Goal: Entertainment & Leisure: Browse casually

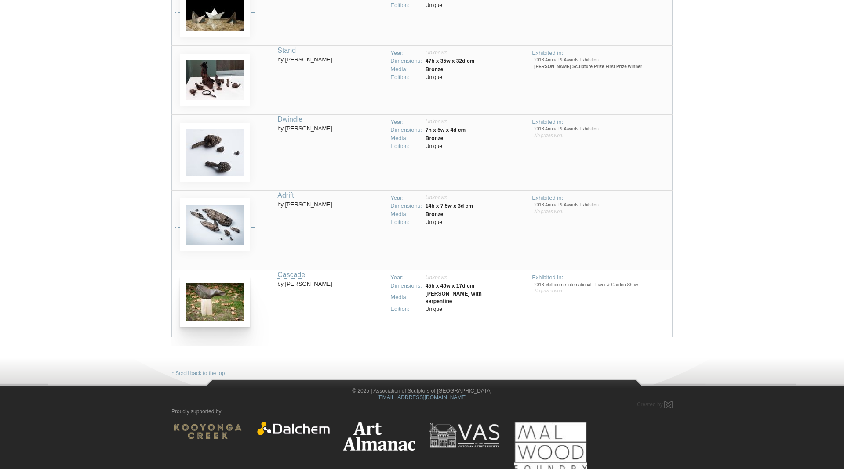
scroll to position [717, 0]
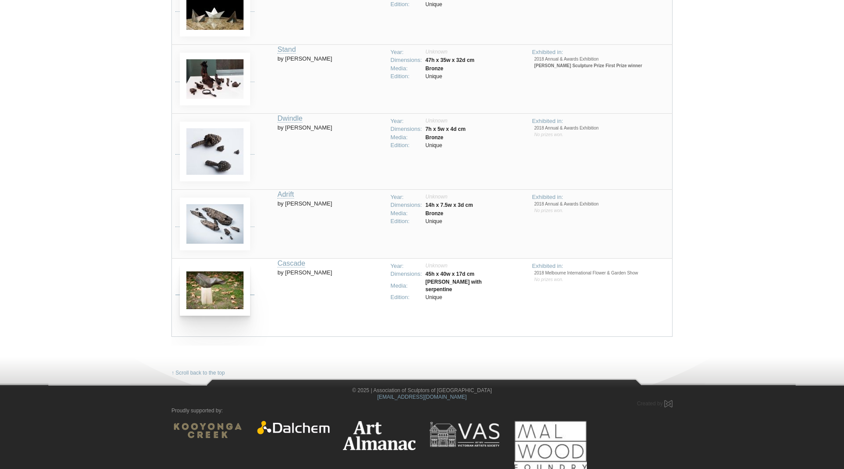
click at [230, 293] on img at bounding box center [215, 290] width 70 height 51
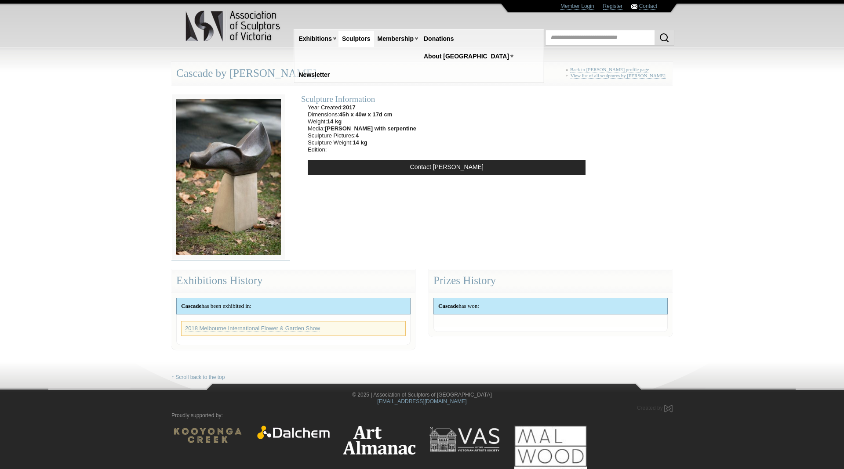
click at [239, 181] on img at bounding box center [228, 177] width 114 height 167
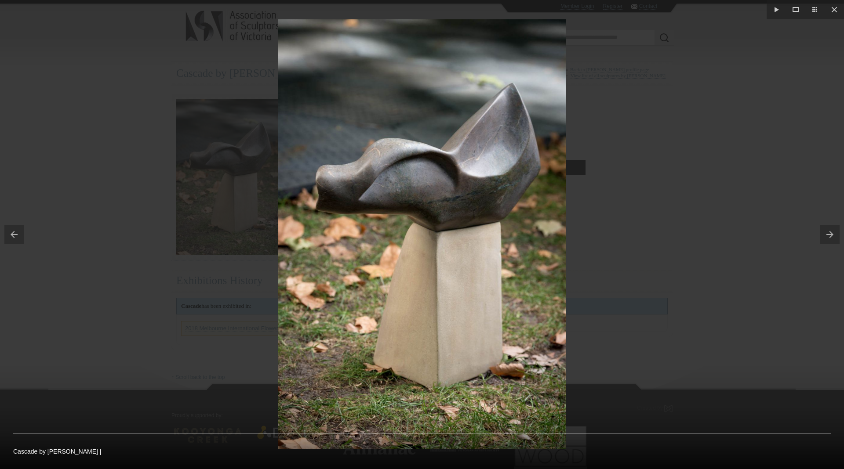
click at [832, 234] on button at bounding box center [832, 235] width 24 height 44
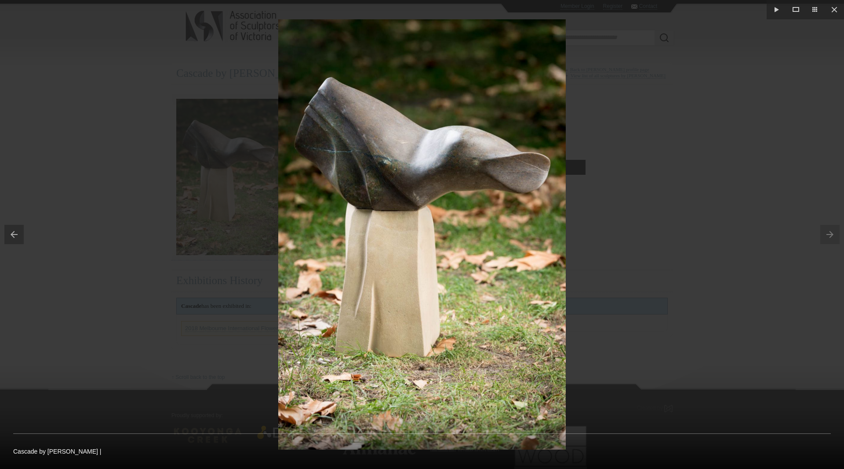
click at [680, 137] on div at bounding box center [422, 234] width 844 height 469
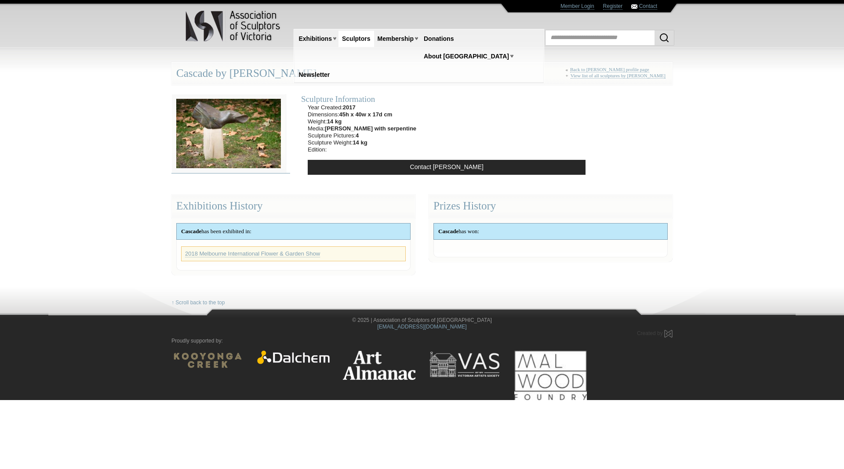
click at [244, 154] on img at bounding box center [228, 133] width 114 height 79
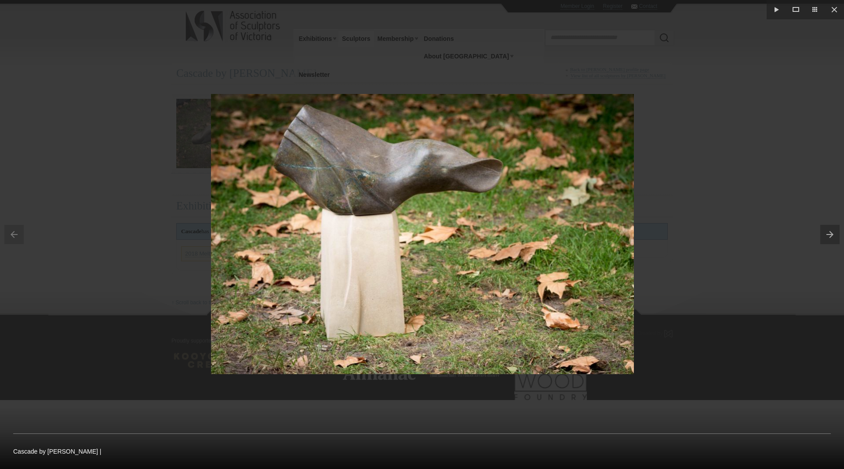
click at [673, 113] on div at bounding box center [422, 234] width 844 height 469
